Goal: Information Seeking & Learning: Stay updated

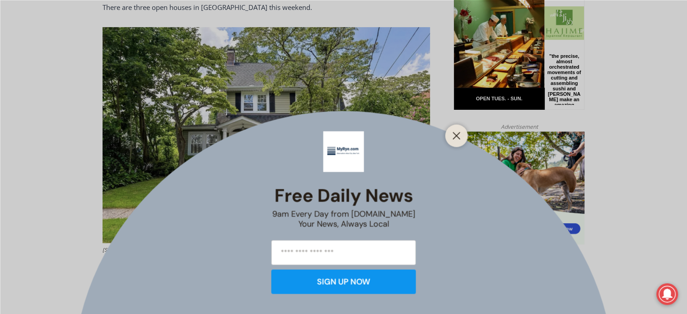
scroll to position [486, 0]
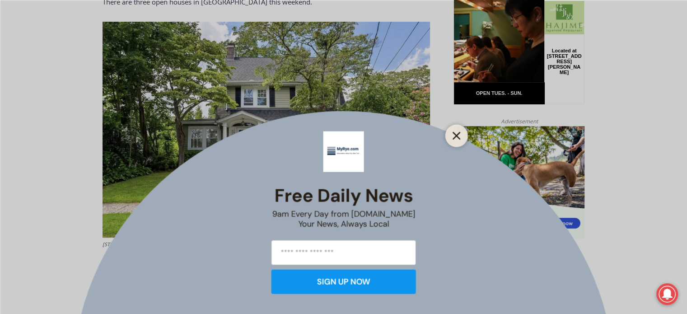
click at [457, 136] on icon "Close" at bounding box center [457, 136] width 8 height 8
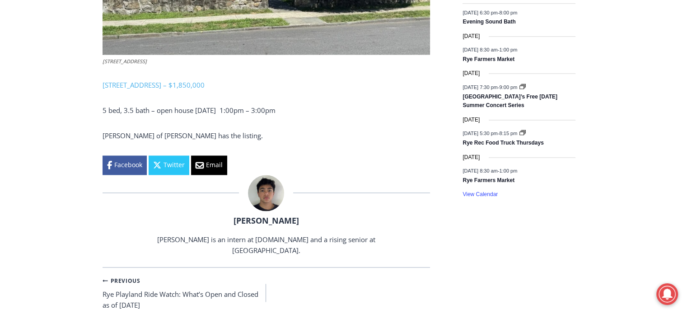
scroll to position [1354, 0]
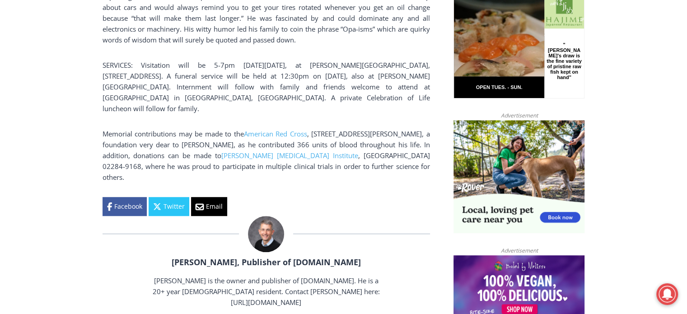
scroll to position [651, 0]
